Goal: Task Accomplishment & Management: Manage account settings

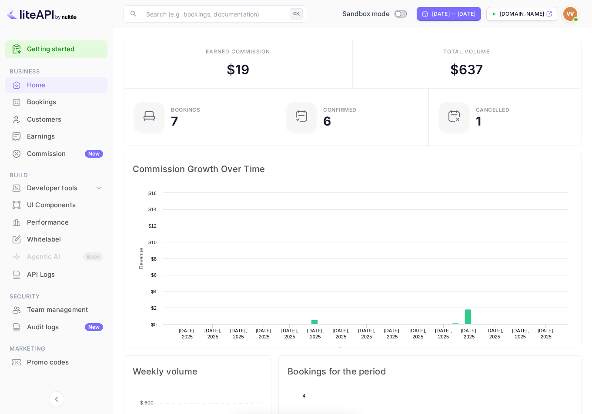
scroll to position [135, 140]
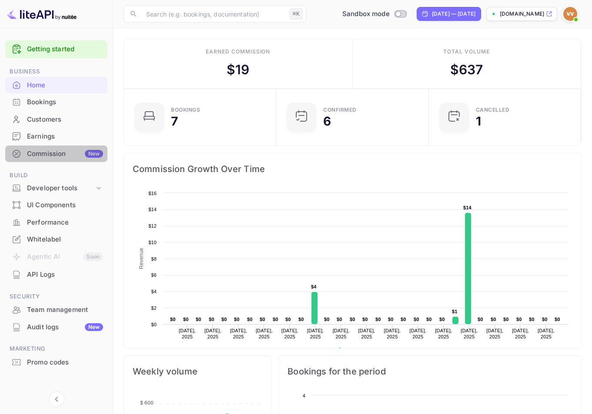
click at [70, 154] on div "Commission New" at bounding box center [65, 154] width 76 height 10
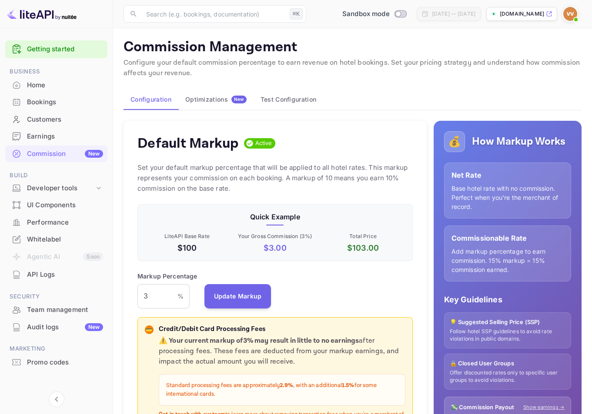
scroll to position [148, 269]
click at [224, 98] on div "Optimizations New" at bounding box center [215, 100] width 61 height 8
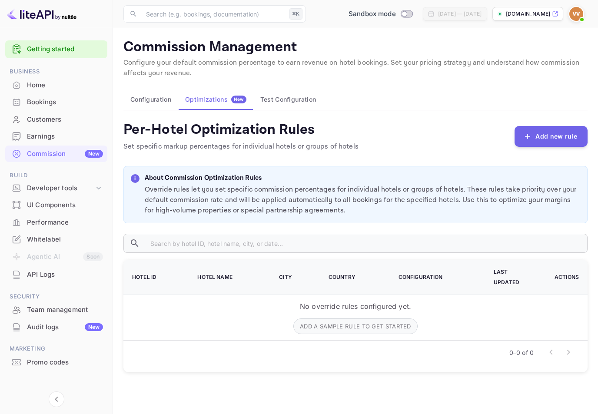
click at [286, 99] on button "Test Configuration" at bounding box center [289, 99] width 70 height 21
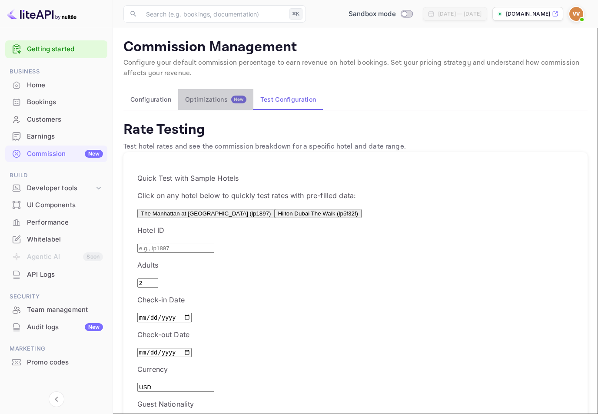
click at [181, 95] on button "Optimizations New" at bounding box center [215, 99] width 75 height 21
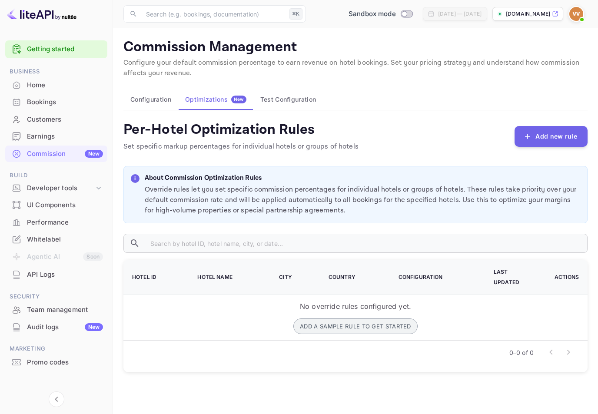
click at [342, 319] on button "Add a sample rule to get started" at bounding box center [356, 327] width 124 height 16
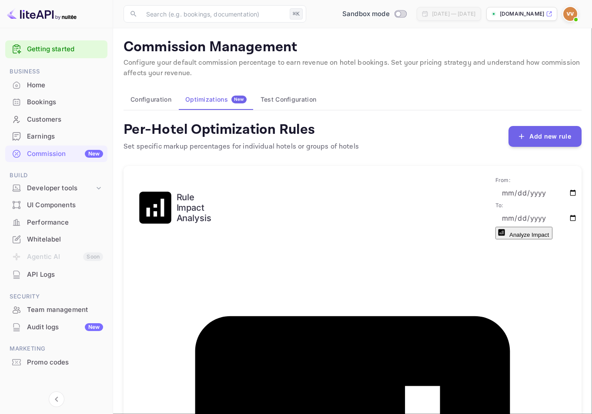
click at [521, 227] on button "Analyze Impact" at bounding box center [523, 233] width 57 height 13
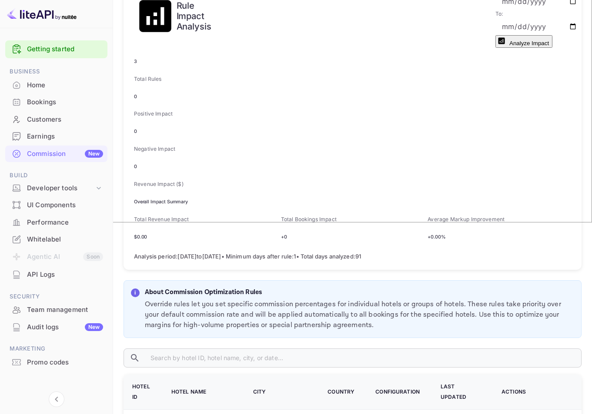
scroll to position [217, 0]
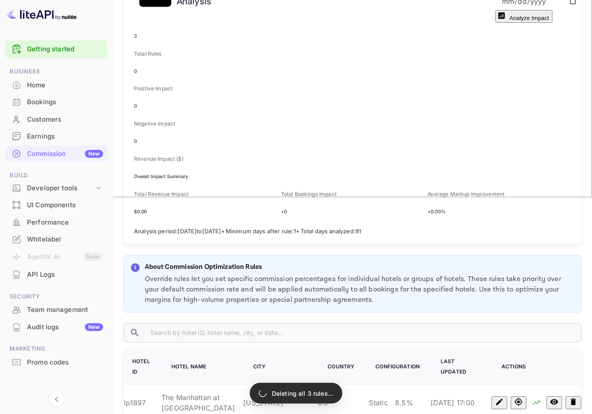
scroll to position [0, 0]
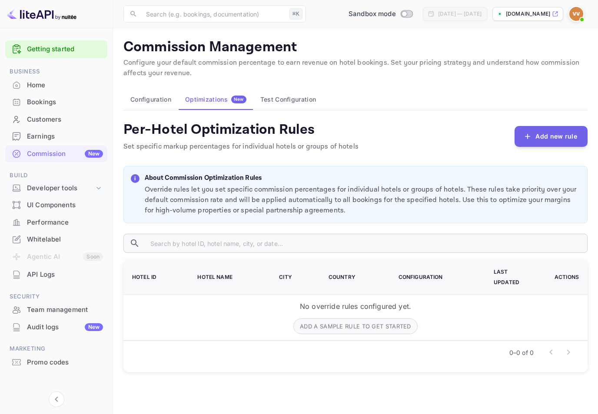
click at [68, 189] on div "Developer tools" at bounding box center [60, 189] width 67 height 10
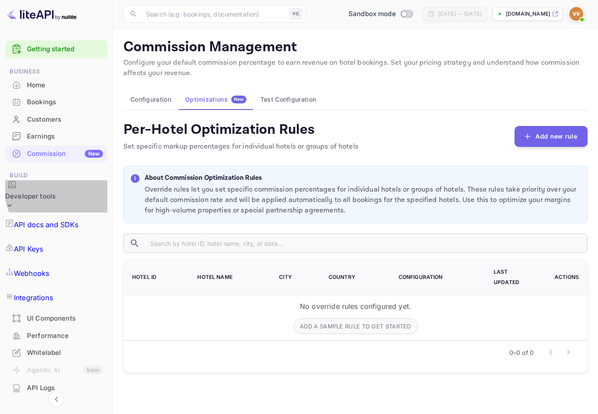
click at [56, 192] on div "Developer tools" at bounding box center [30, 197] width 50 height 10
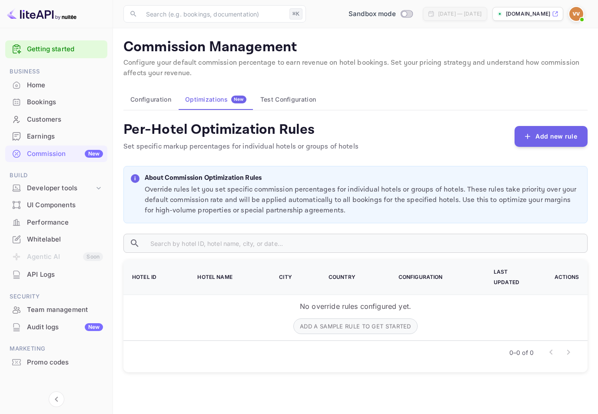
click at [51, 326] on div "Audit logs New" at bounding box center [65, 328] width 76 height 10
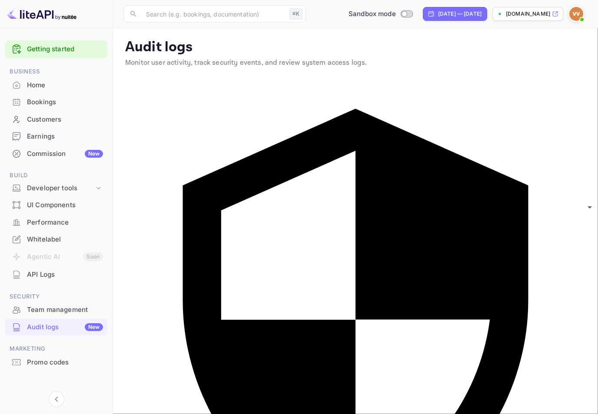
click at [438, 12] on div "[DATE] — [DATE]" at bounding box center [459, 14] width 43 height 8
select select "7"
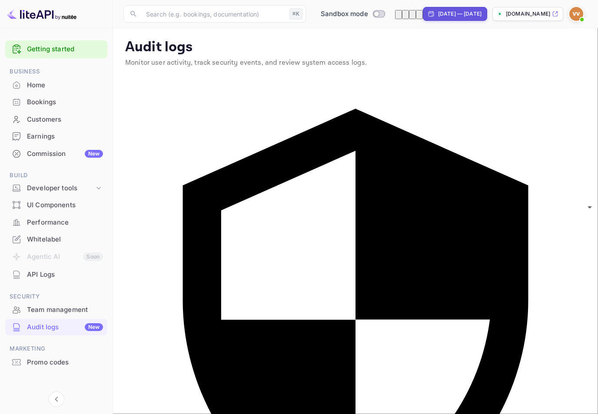
select select "2025"
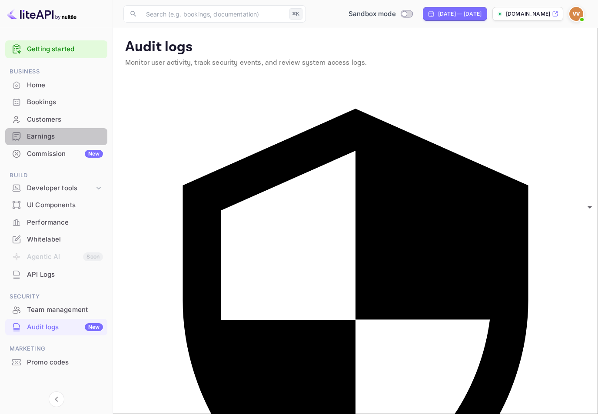
click at [61, 139] on div "Earnings" at bounding box center [65, 137] width 76 height 10
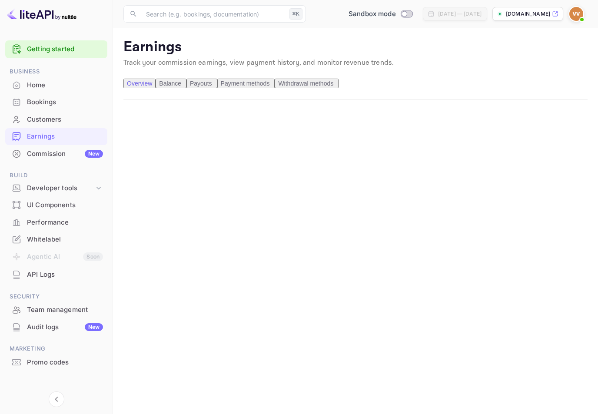
click at [181, 87] on span "Balance" at bounding box center [170, 83] width 22 height 7
click at [212, 87] on span "Payouts" at bounding box center [201, 83] width 22 height 7
click at [181, 87] on span "Balance" at bounding box center [170, 83] width 22 height 7
click at [212, 87] on span "Payouts" at bounding box center [201, 83] width 22 height 7
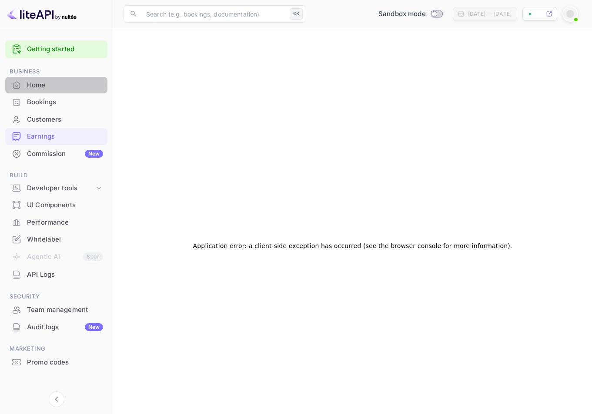
click at [41, 78] on div "Home" at bounding box center [56, 85] width 102 height 17
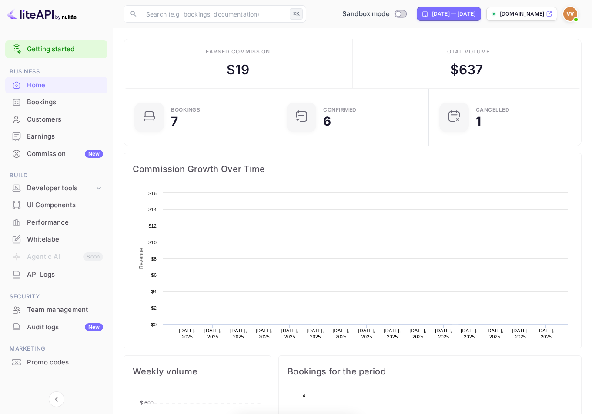
scroll to position [135, 140]
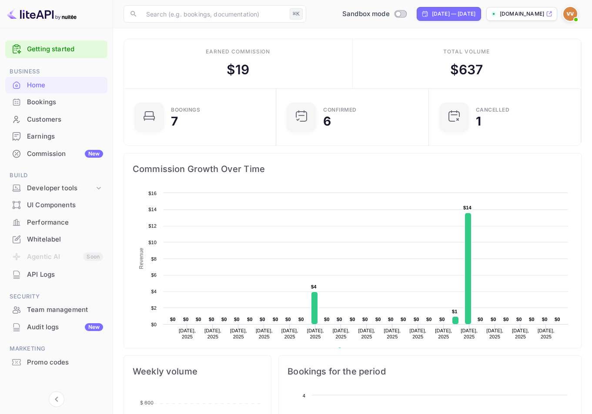
click at [47, 164] on ul "Getting started Business Home Bookings Customers Earnings Commission New Build …" at bounding box center [56, 222] width 102 height 371
click at [53, 151] on div "Commission New" at bounding box center [65, 154] width 76 height 10
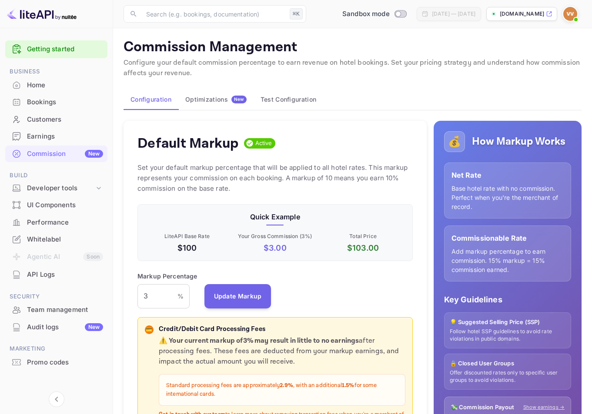
scroll to position [148, 269]
click at [57, 130] on div "Earnings" at bounding box center [56, 136] width 102 height 17
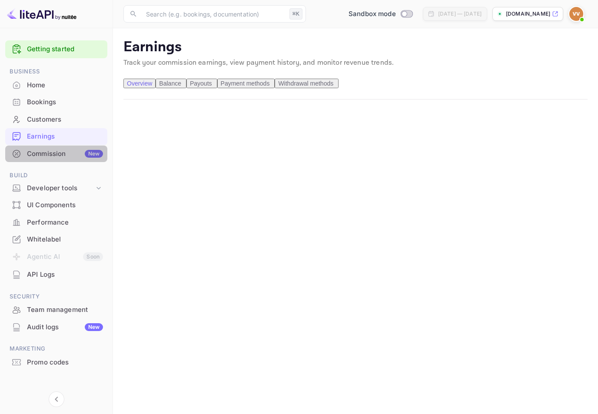
click at [60, 150] on div "Commission New" at bounding box center [65, 154] width 76 height 10
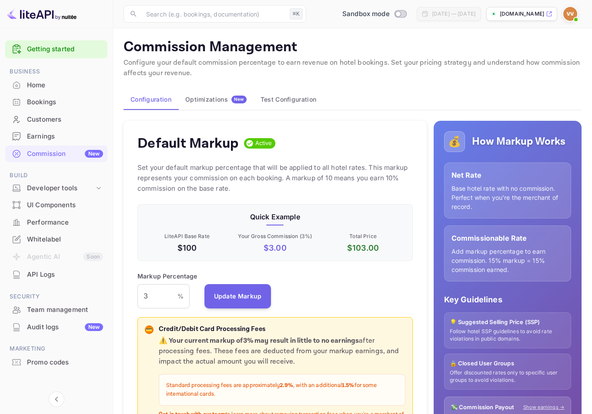
scroll to position [148, 269]
click at [44, 132] on div "Earnings" at bounding box center [65, 137] width 76 height 10
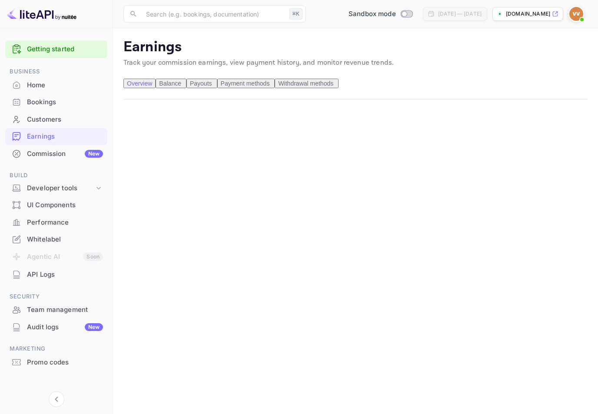
click at [51, 155] on div "Commission New" at bounding box center [65, 154] width 76 height 10
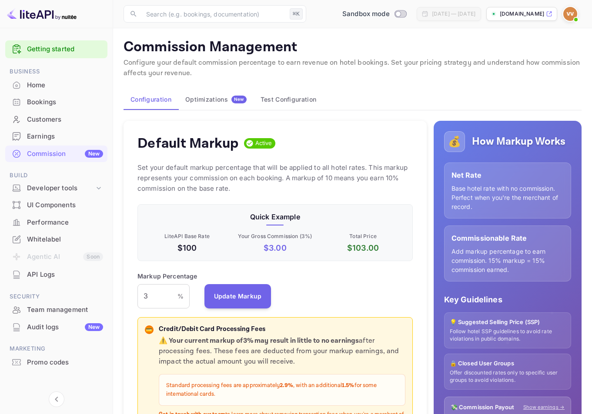
scroll to position [148, 269]
click at [58, 134] on div "Earnings" at bounding box center [65, 137] width 76 height 10
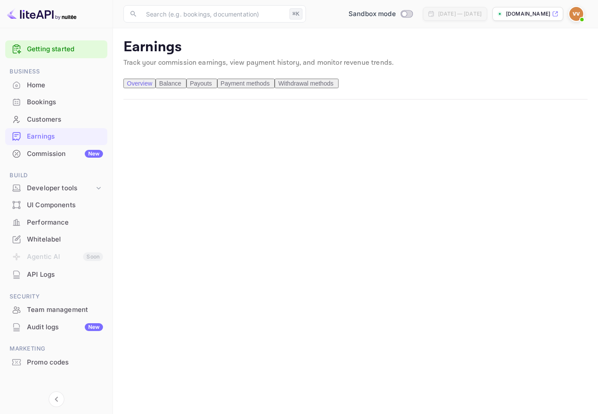
click at [304, 77] on main "Earnings Track your commission earnings, view payment history, and monitor reve…" at bounding box center [355, 416] width 485 height 776
click at [270, 87] on span "Payment methods" at bounding box center [245, 83] width 49 height 7
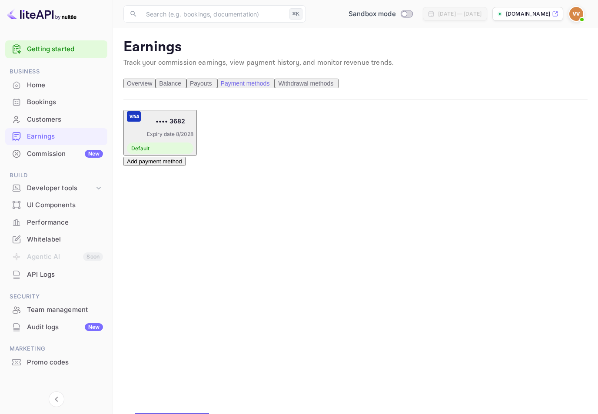
click at [334, 84] on span "Withdrawal methods" at bounding box center [305, 83] width 55 height 7
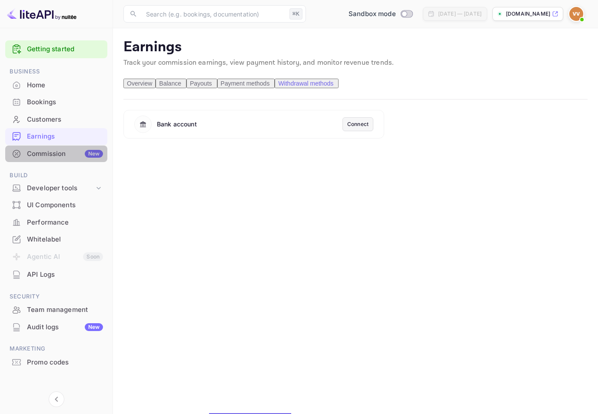
click at [29, 151] on div "Commission New" at bounding box center [65, 154] width 76 height 10
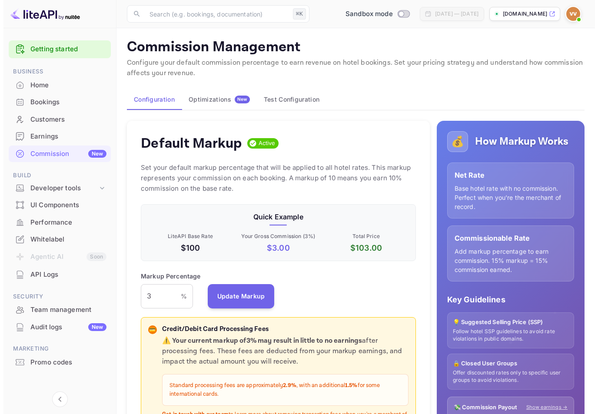
scroll to position [148, 269]
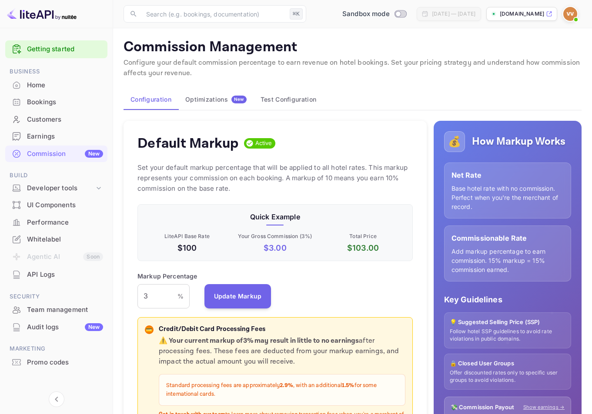
click at [234, 102] on div "New" at bounding box center [238, 100] width 15 height 8
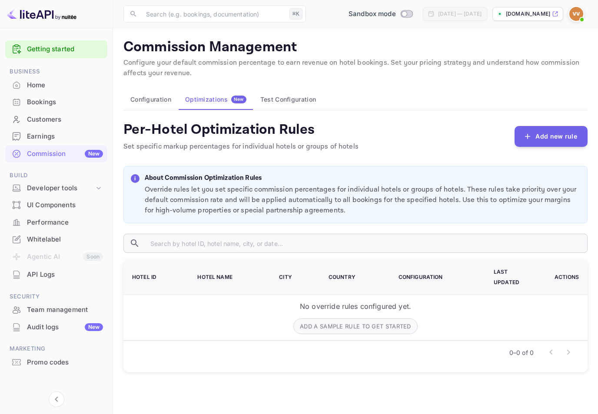
click at [274, 96] on button "Test Configuration" at bounding box center [289, 99] width 70 height 21
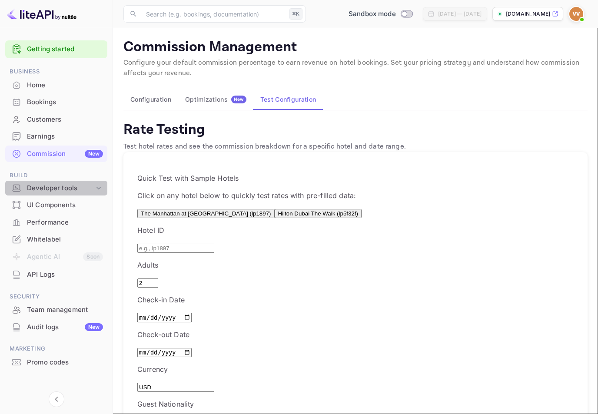
click at [73, 188] on div "Developer tools" at bounding box center [60, 189] width 67 height 10
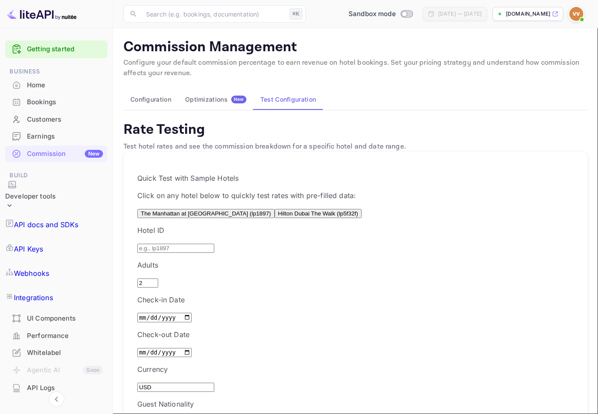
click at [63, 261] on link "Webhooks" at bounding box center [56, 273] width 102 height 24
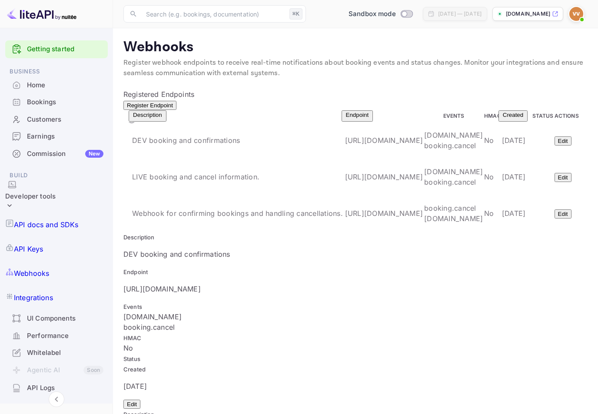
click at [578, 17] on span at bounding box center [582, 19] width 9 height 9
drag, startPoint x: 490, startPoint y: 69, endPoint x: 527, endPoint y: 43, distance: 44.6
